Goal: Entertainment & Leisure: Consume media (video, audio)

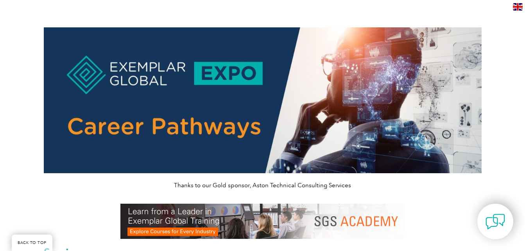
scroll to position [316, 0]
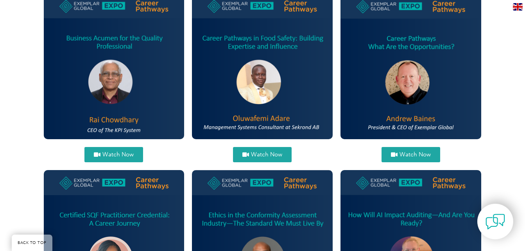
click at [255, 160] on link "Watch Now" at bounding box center [262, 154] width 59 height 15
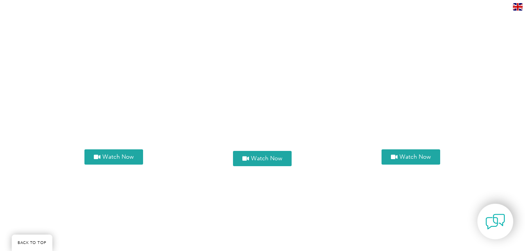
scroll to position [1023, 0]
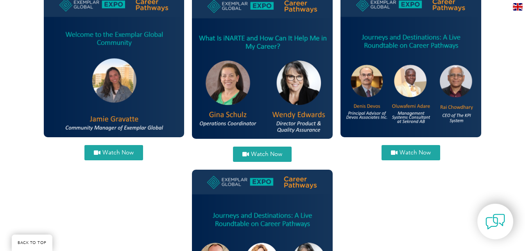
click at [419, 154] on span "Watch Now" at bounding box center [415, 153] width 31 height 6
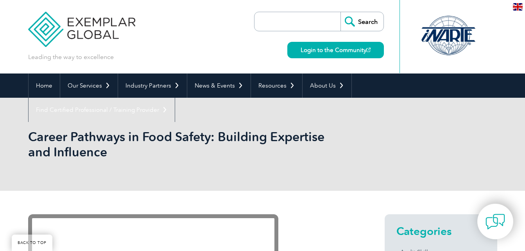
scroll to position [221, 0]
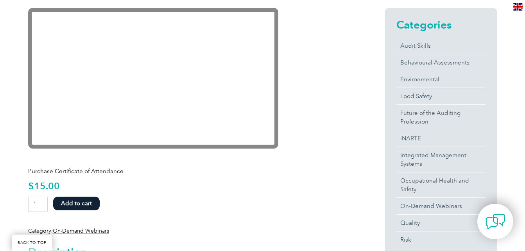
scroll to position [175, 0]
